Goal: Task Accomplishment & Management: Use online tool/utility

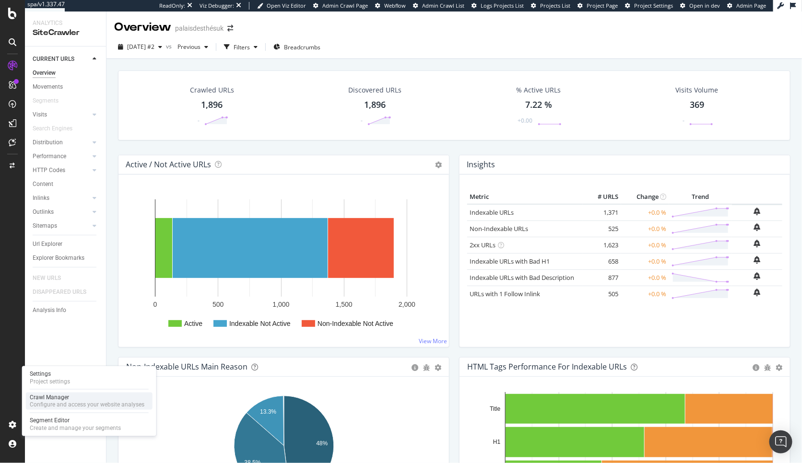
click at [56, 398] on div "Crawl Manager" at bounding box center [87, 398] width 115 height 8
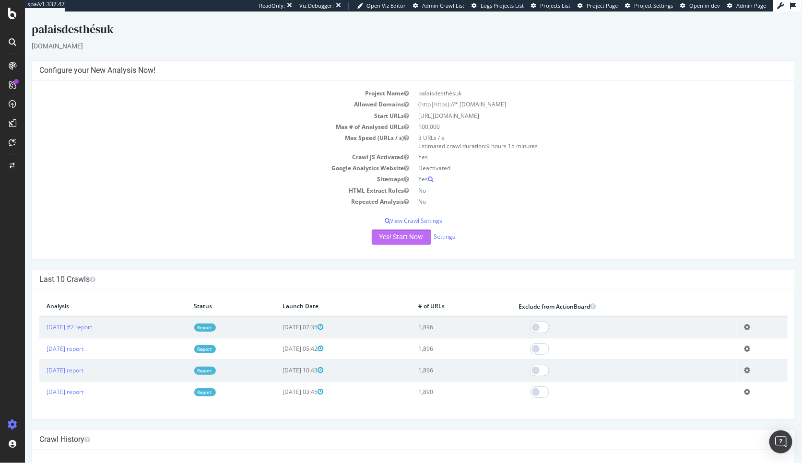
click at [406, 232] on button "Yes! Start Now" at bounding box center [400, 237] width 59 height 15
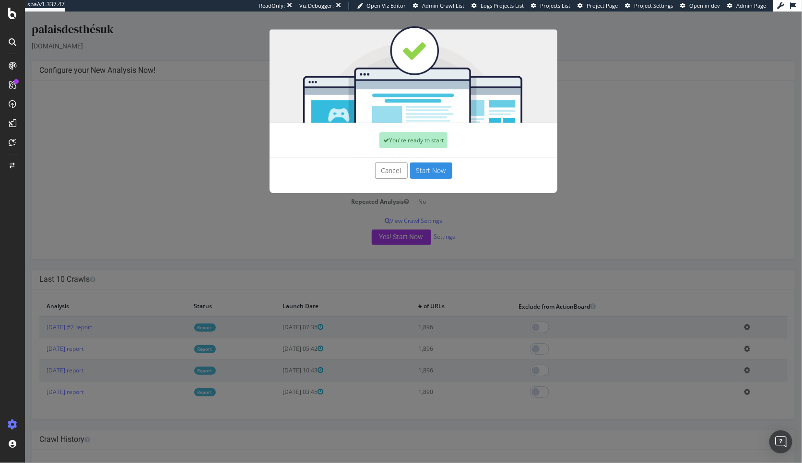
click at [444, 169] on button "Start Now" at bounding box center [431, 171] width 42 height 16
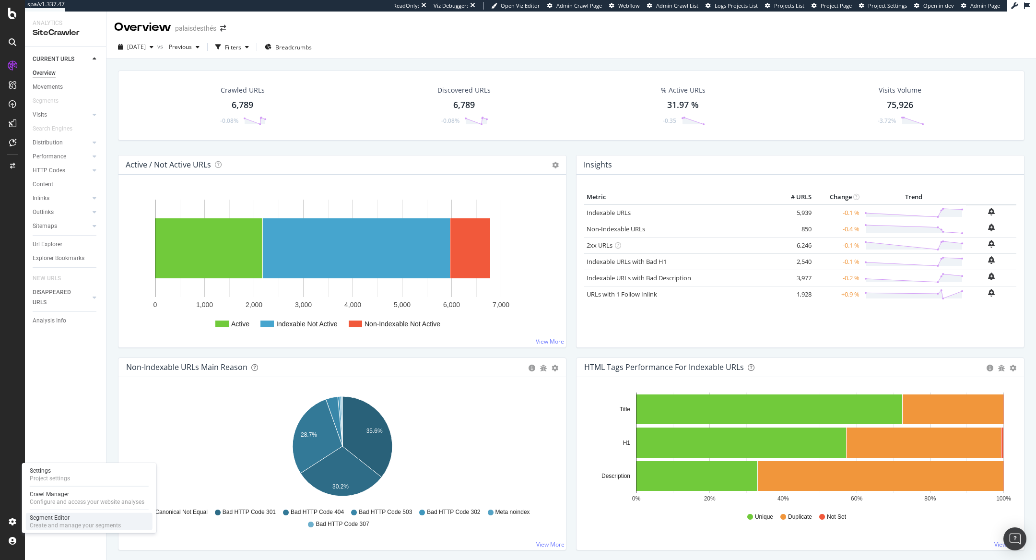
click at [50, 463] on div "Segment Editor" at bounding box center [75, 518] width 91 height 8
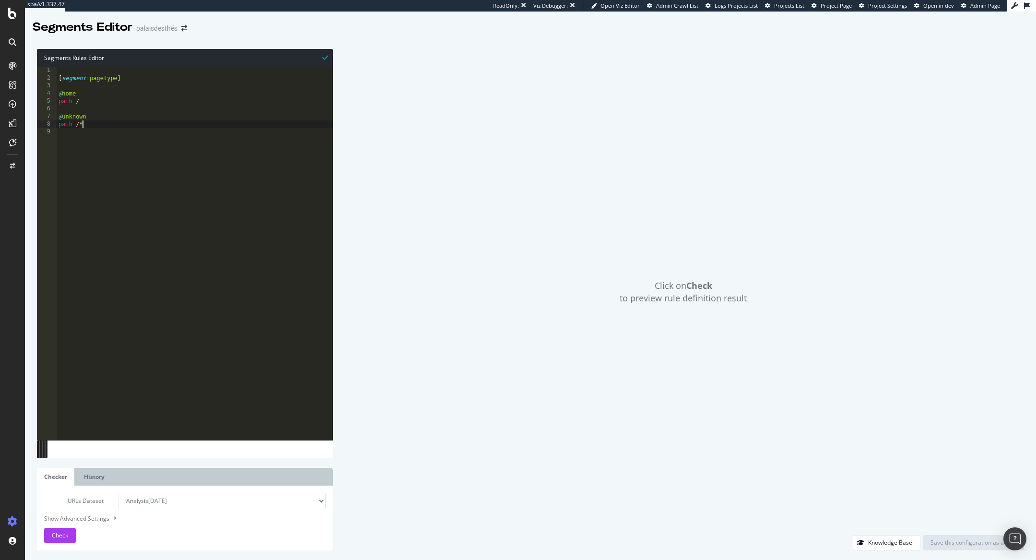
click at [98, 121] on div "[ segment : pagetype ] @ home path / @ unknown path /*" at bounding box center [195, 261] width 276 height 389
click at [103, 118] on div "[ segment : pagetype ] @ home path / @ unknown path /*" at bounding box center [195, 261] width 276 height 389
type textarea "@others"
click at [62, 463] on span "Check" at bounding box center [60, 535] width 16 height 8
